Goal: Information Seeking & Learning: Learn about a topic

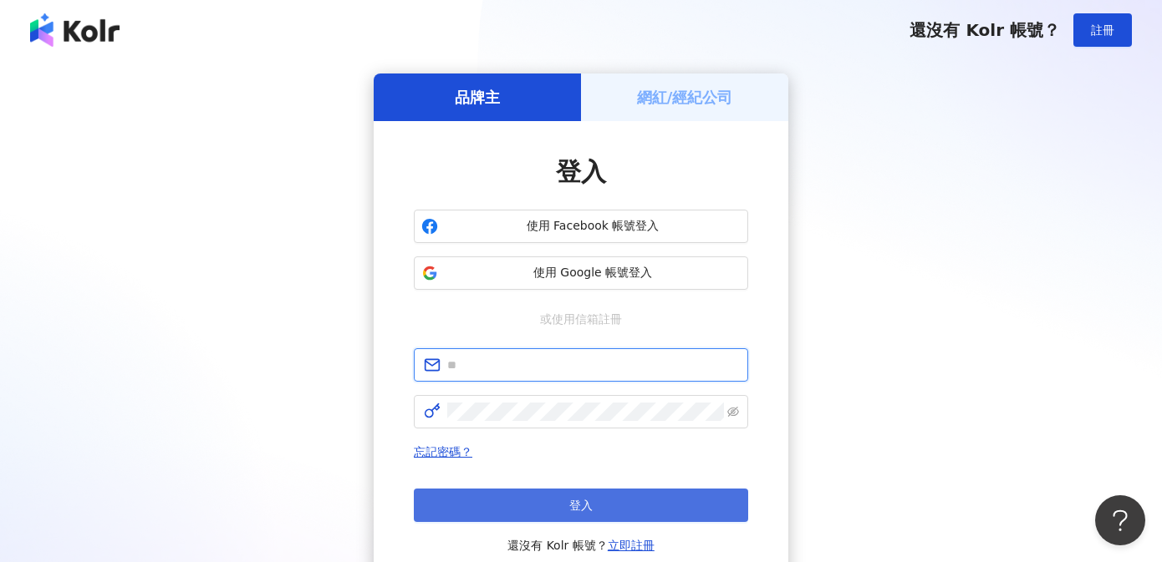
type input "**********"
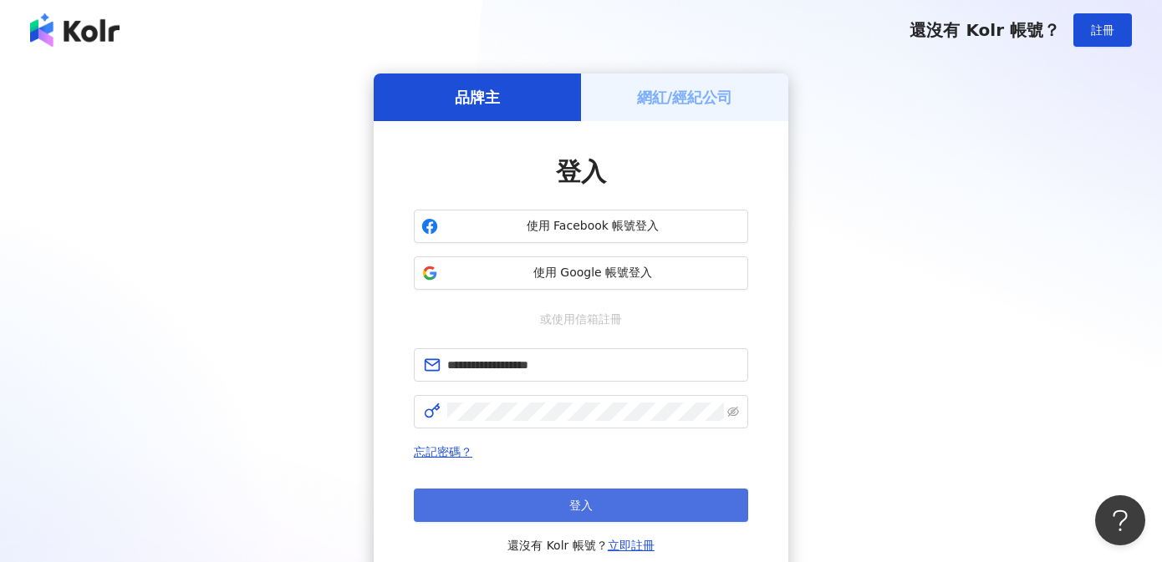
click at [610, 498] on button "登入" at bounding box center [581, 505] width 334 height 33
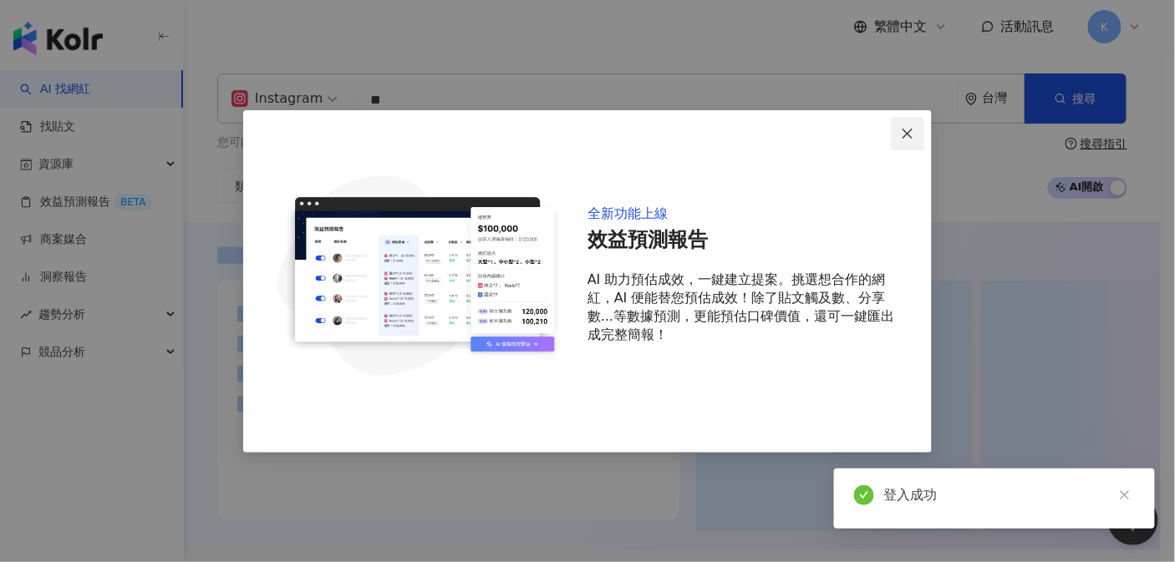
click at [904, 138] on icon "close" at bounding box center [907, 133] width 13 height 13
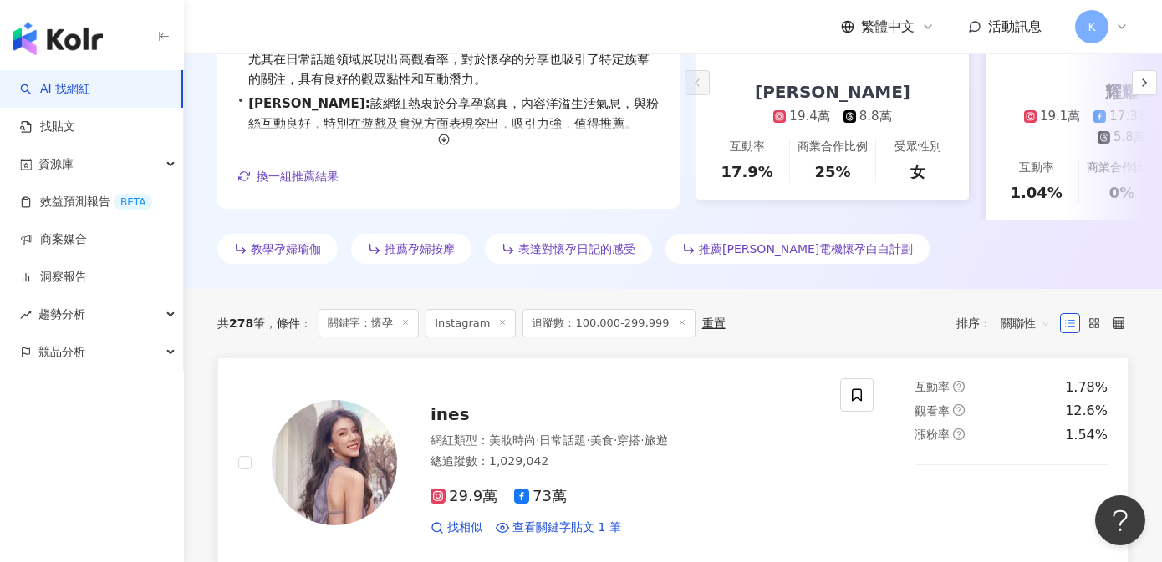
scroll to position [369, 0]
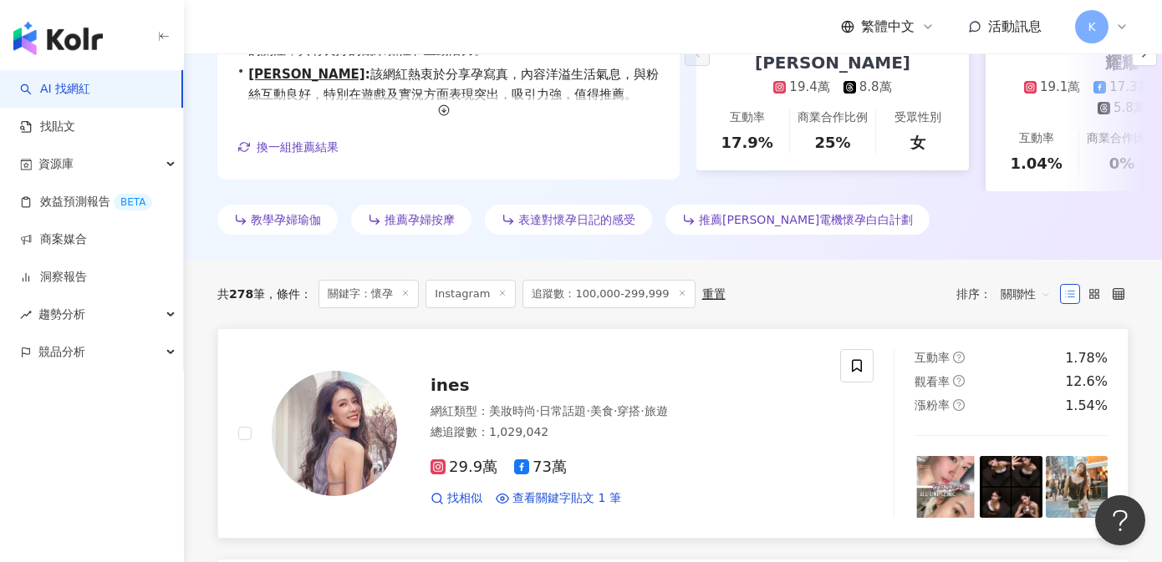
click at [302, 394] on img at bounding box center [334, 433] width 125 height 125
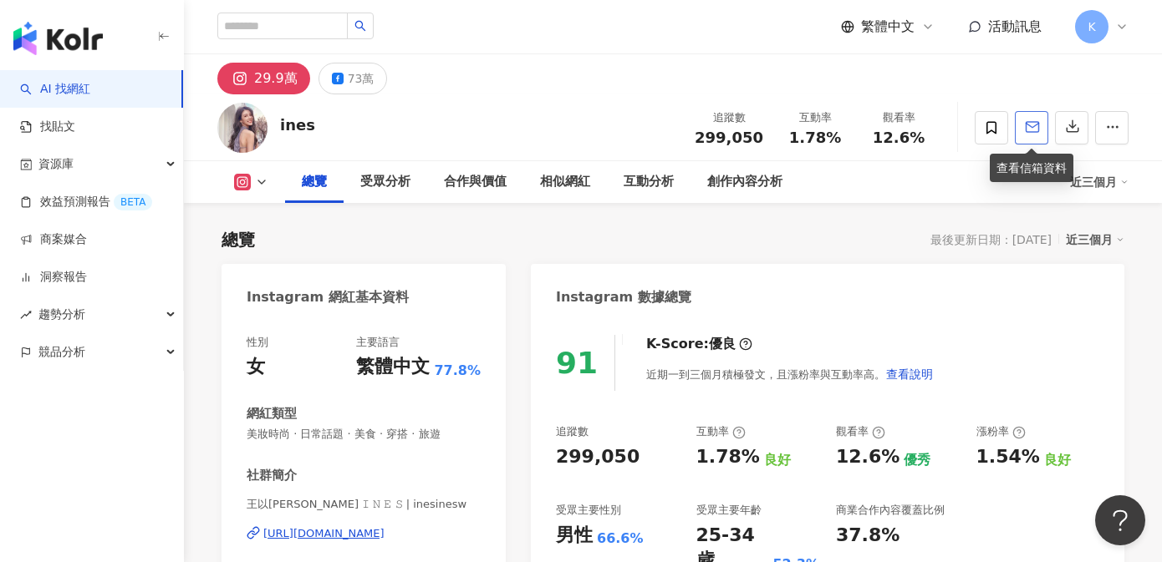
click at [1028, 121] on icon "button" at bounding box center [1032, 126] width 15 height 15
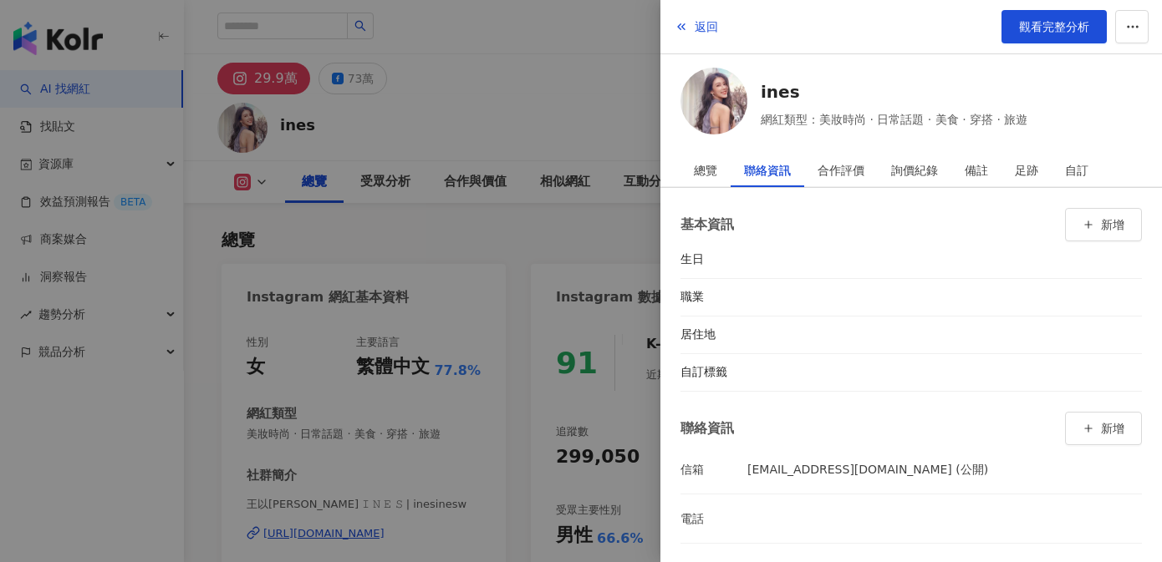
click at [540, 115] on div at bounding box center [581, 281] width 1162 height 562
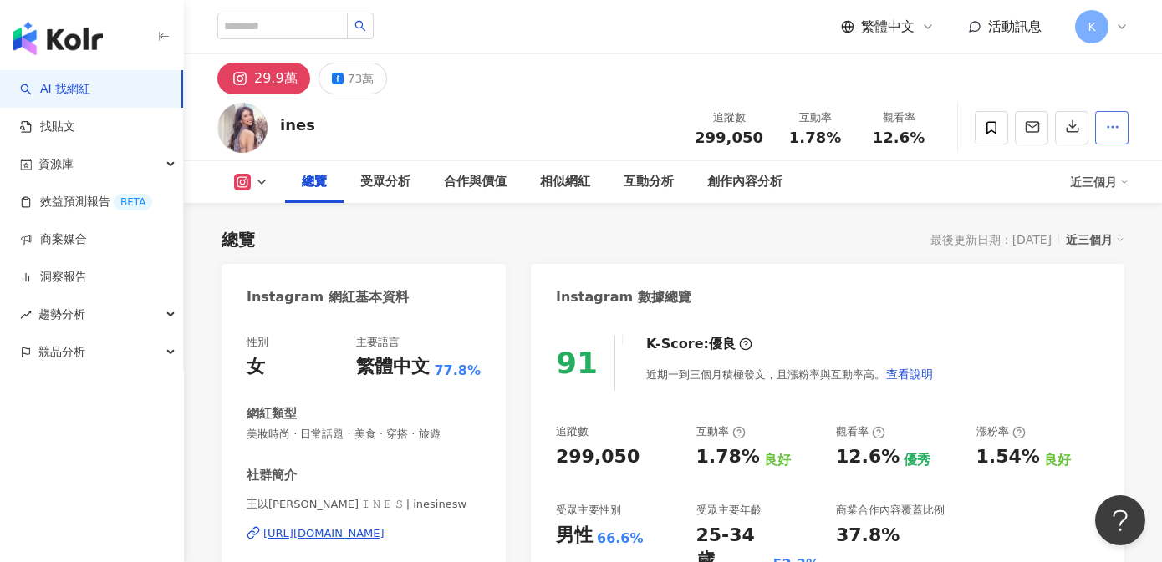
click at [1110, 130] on icon "button" at bounding box center [1112, 126] width 15 height 15
click at [981, 75] on div "29.9萬 73萬" at bounding box center [673, 74] width 978 height 40
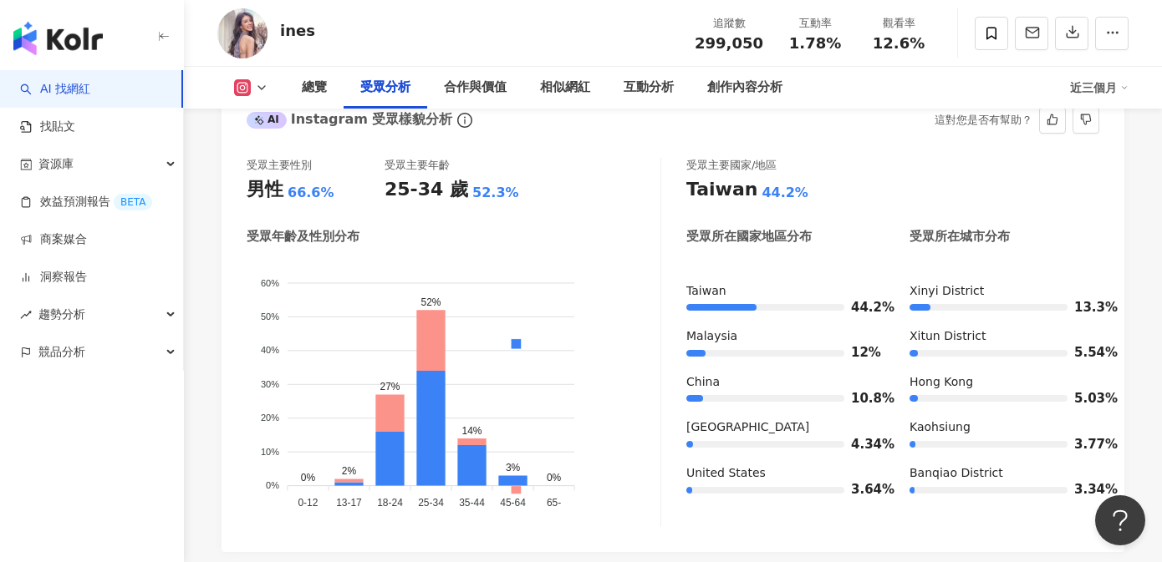
scroll to position [2192, 0]
